Goal: Navigation & Orientation: Find specific page/section

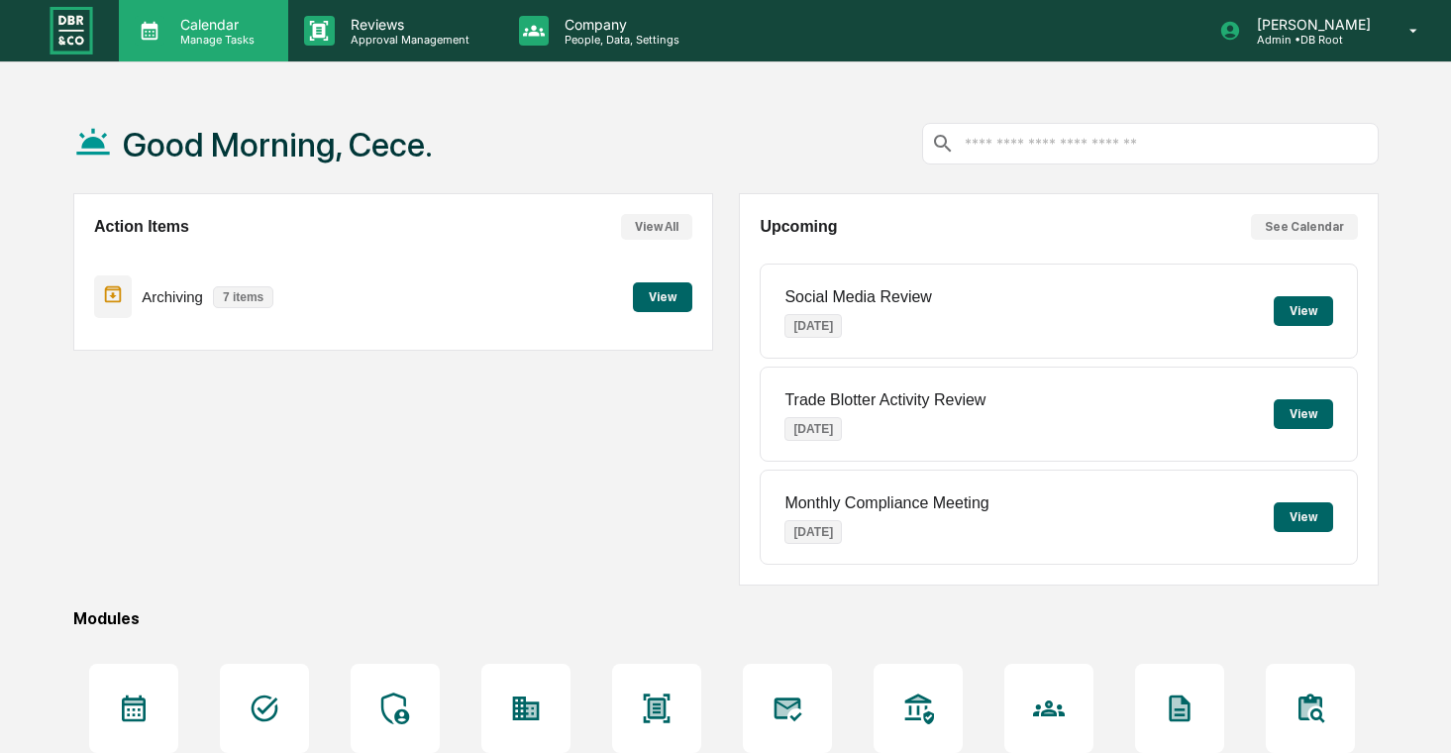
click at [190, 36] on p "Manage Tasks" at bounding box center [214, 40] width 100 height 14
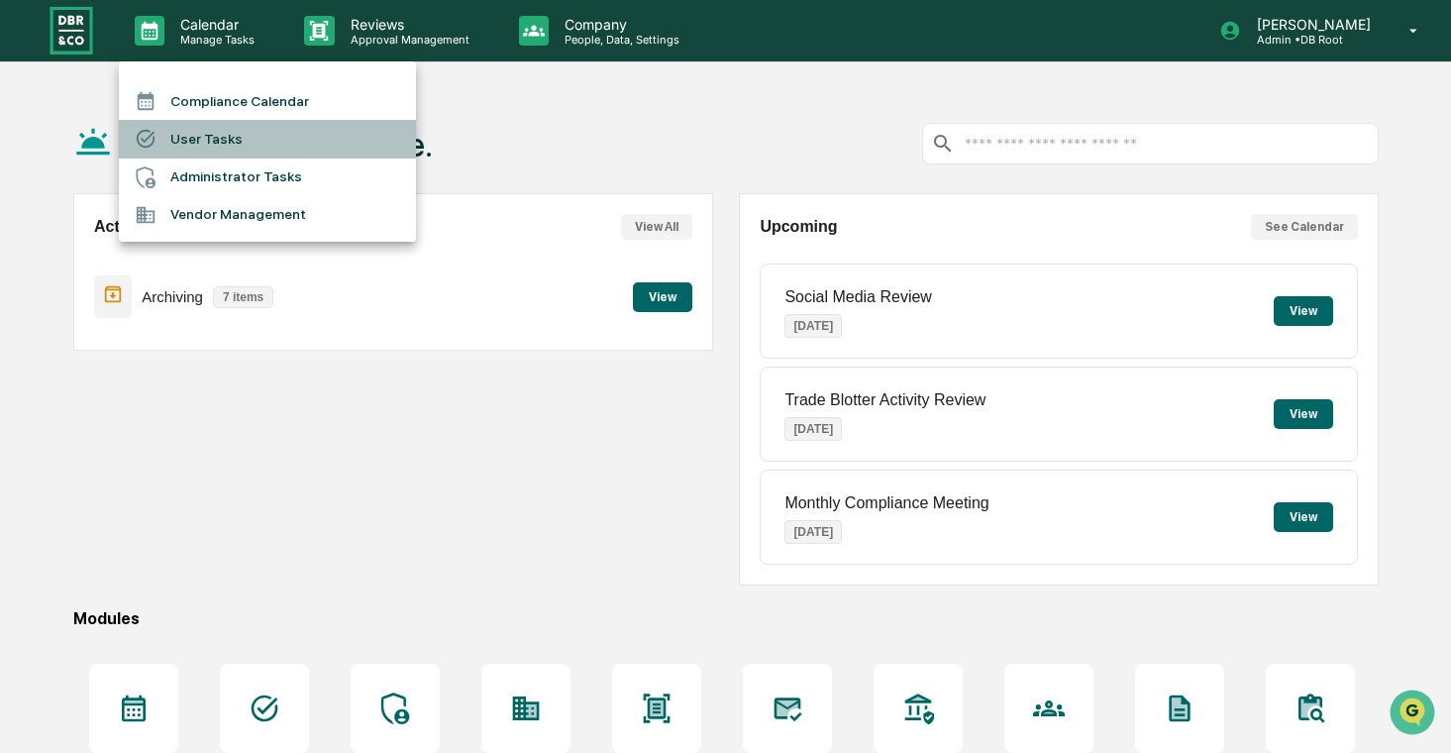
click at [249, 135] on li "User Tasks" at bounding box center [267, 139] width 297 height 38
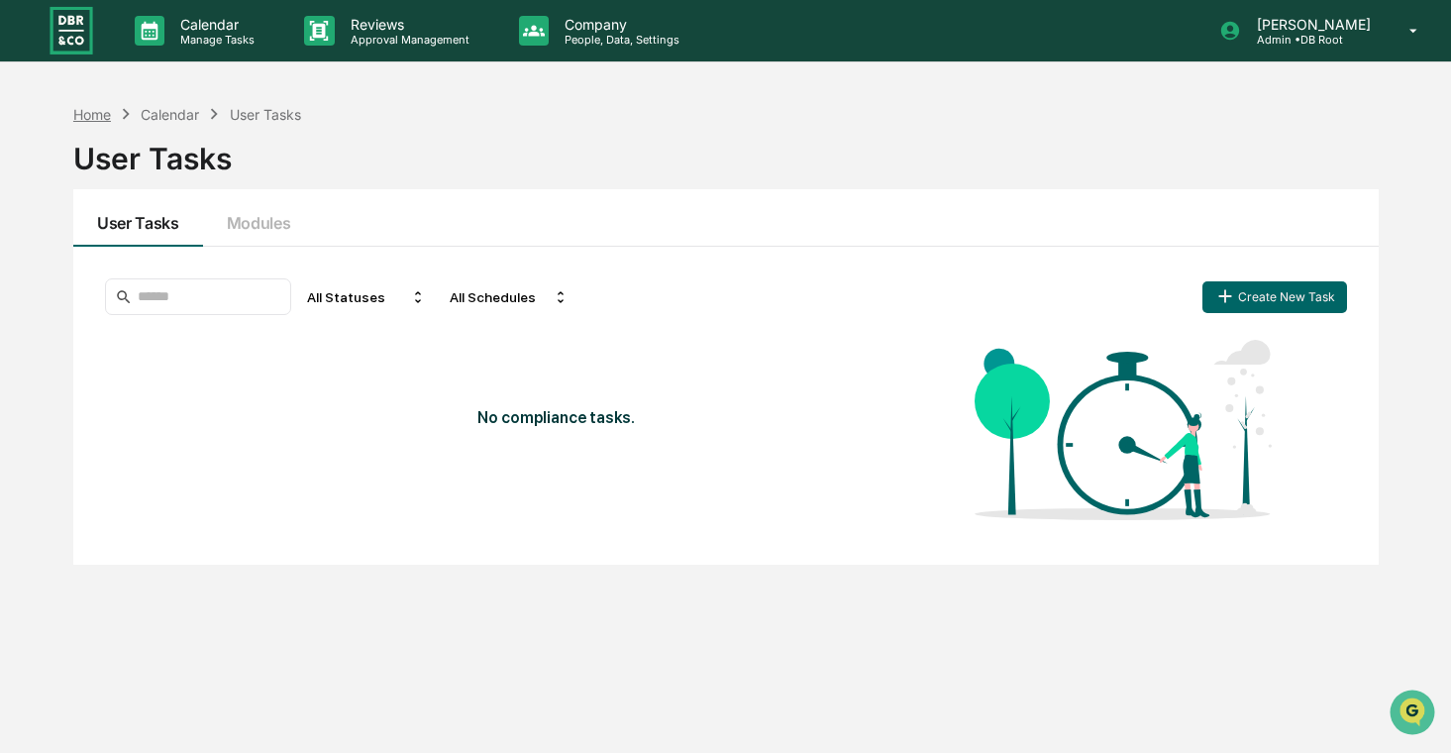
click at [107, 112] on div "Home" at bounding box center [92, 114] width 38 height 17
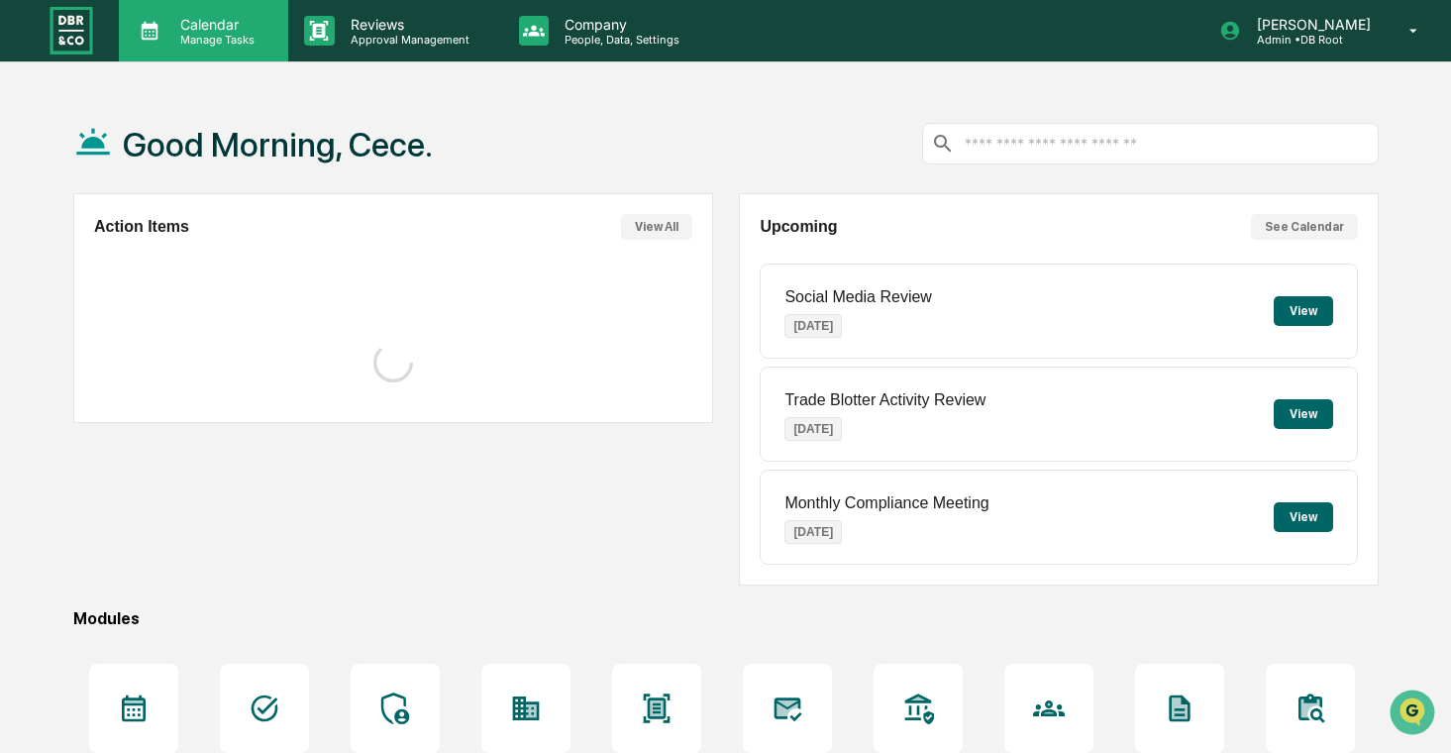
click at [187, 5] on div "Calendar Manage Tasks" at bounding box center [203, 30] width 169 height 61
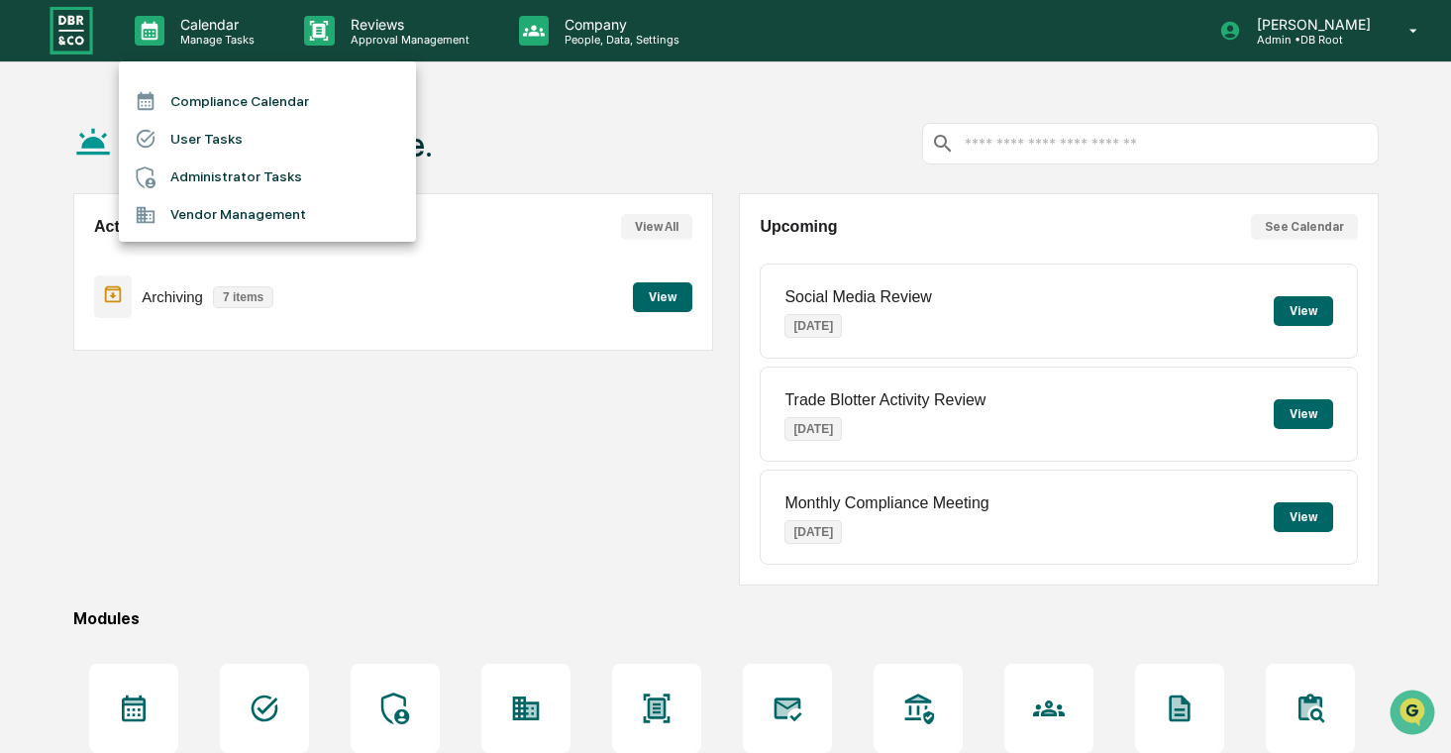
click at [274, 153] on li "User Tasks" at bounding box center [267, 139] width 297 height 38
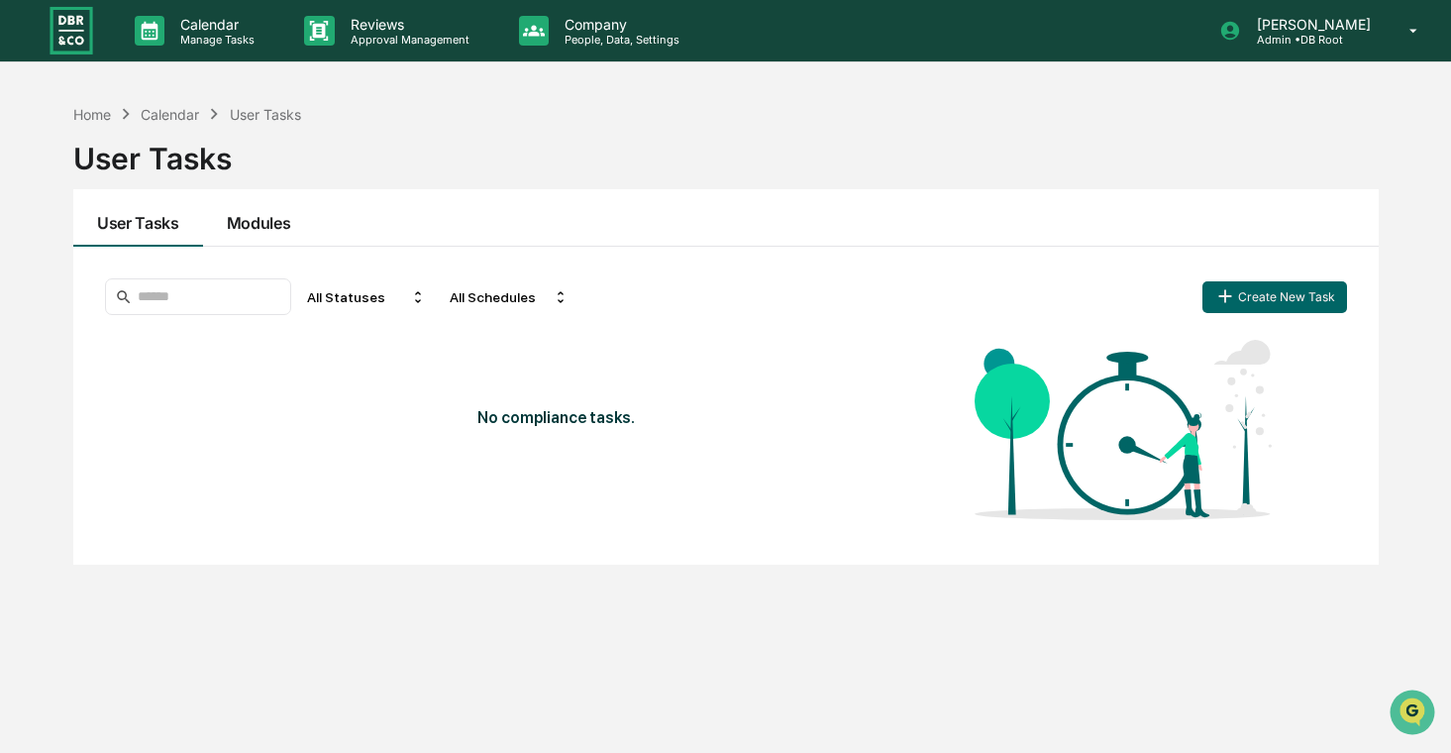
click at [259, 221] on button "Modules" at bounding box center [259, 217] width 112 height 57
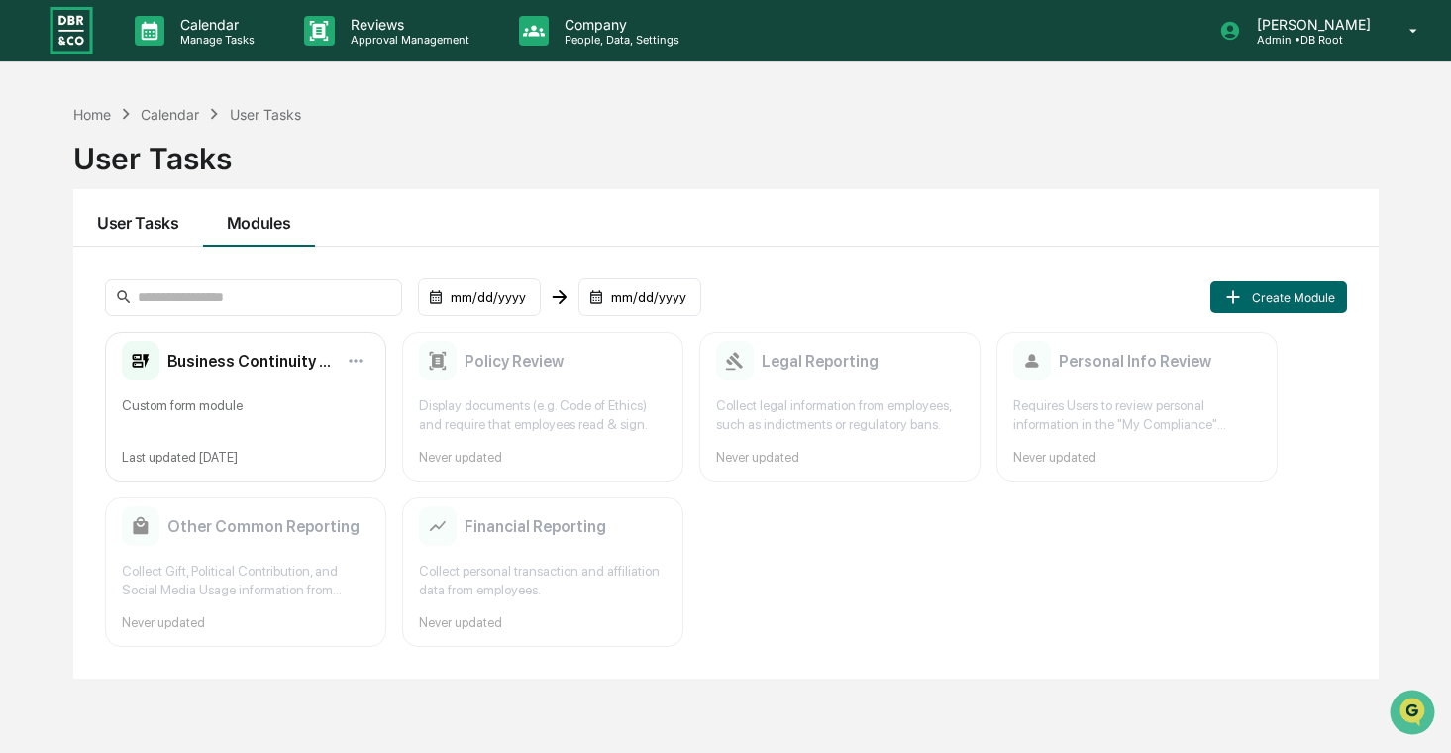
click at [170, 229] on button "User Tasks" at bounding box center [138, 217] width 130 height 57
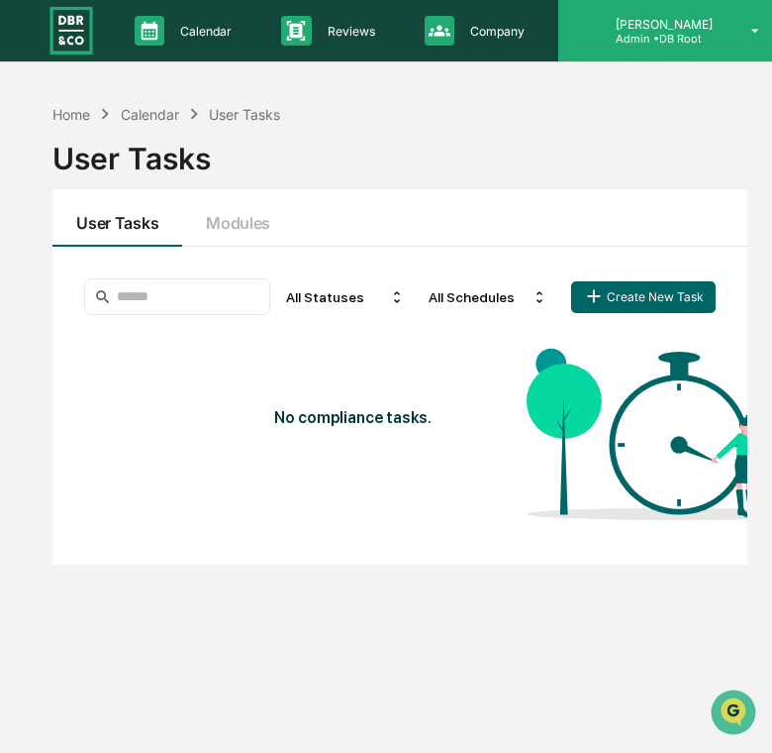
click at [713, 43] on div "[PERSON_NAME] Admin • DB Root" at bounding box center [676, 30] width 235 height 61
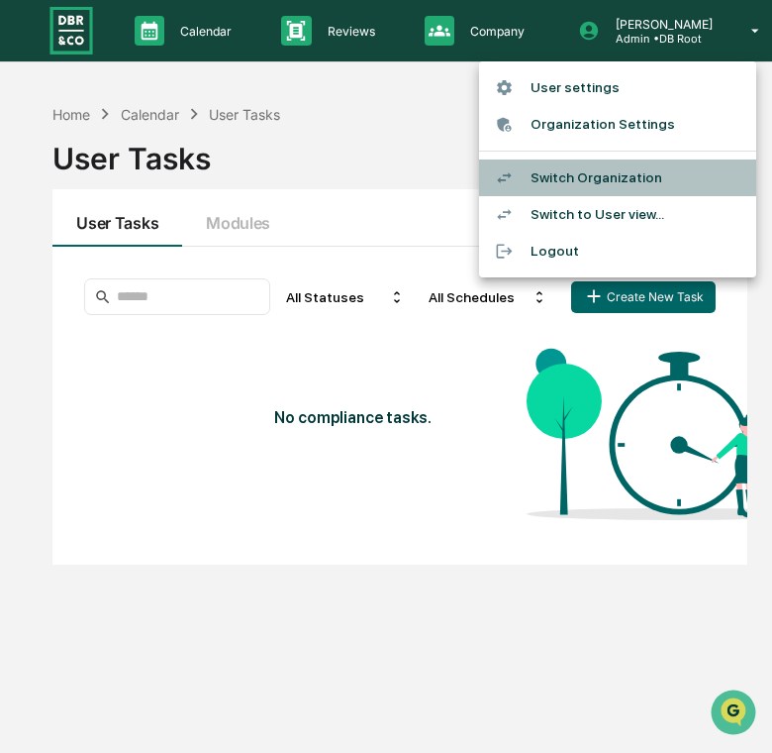
click at [679, 184] on li "Switch Organization" at bounding box center [617, 177] width 277 height 37
